Goal: Navigation & Orientation: Find specific page/section

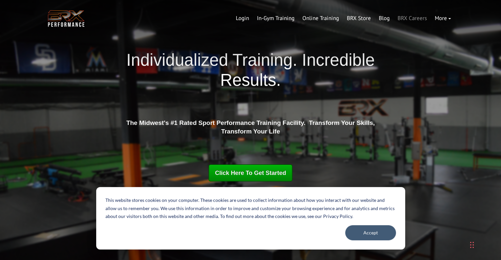
click at [419, 18] on link "BRX Careers" at bounding box center [411, 19] width 37 height 16
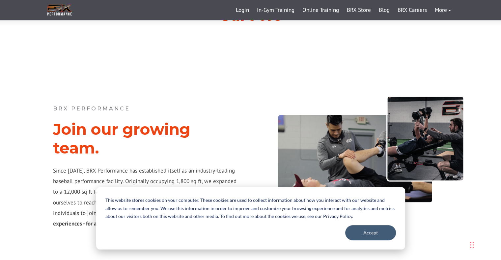
scroll to position [47, 0]
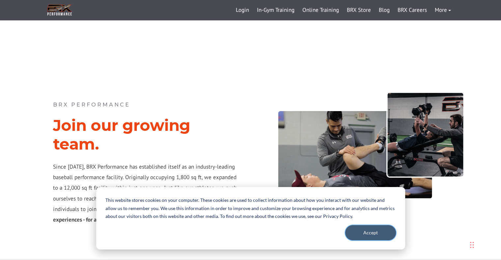
click at [367, 233] on button "Accept" at bounding box center [370, 232] width 51 height 15
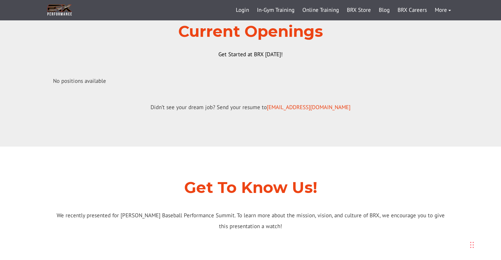
scroll to position [309, 0]
